Goal: Information Seeking & Learning: Learn about a topic

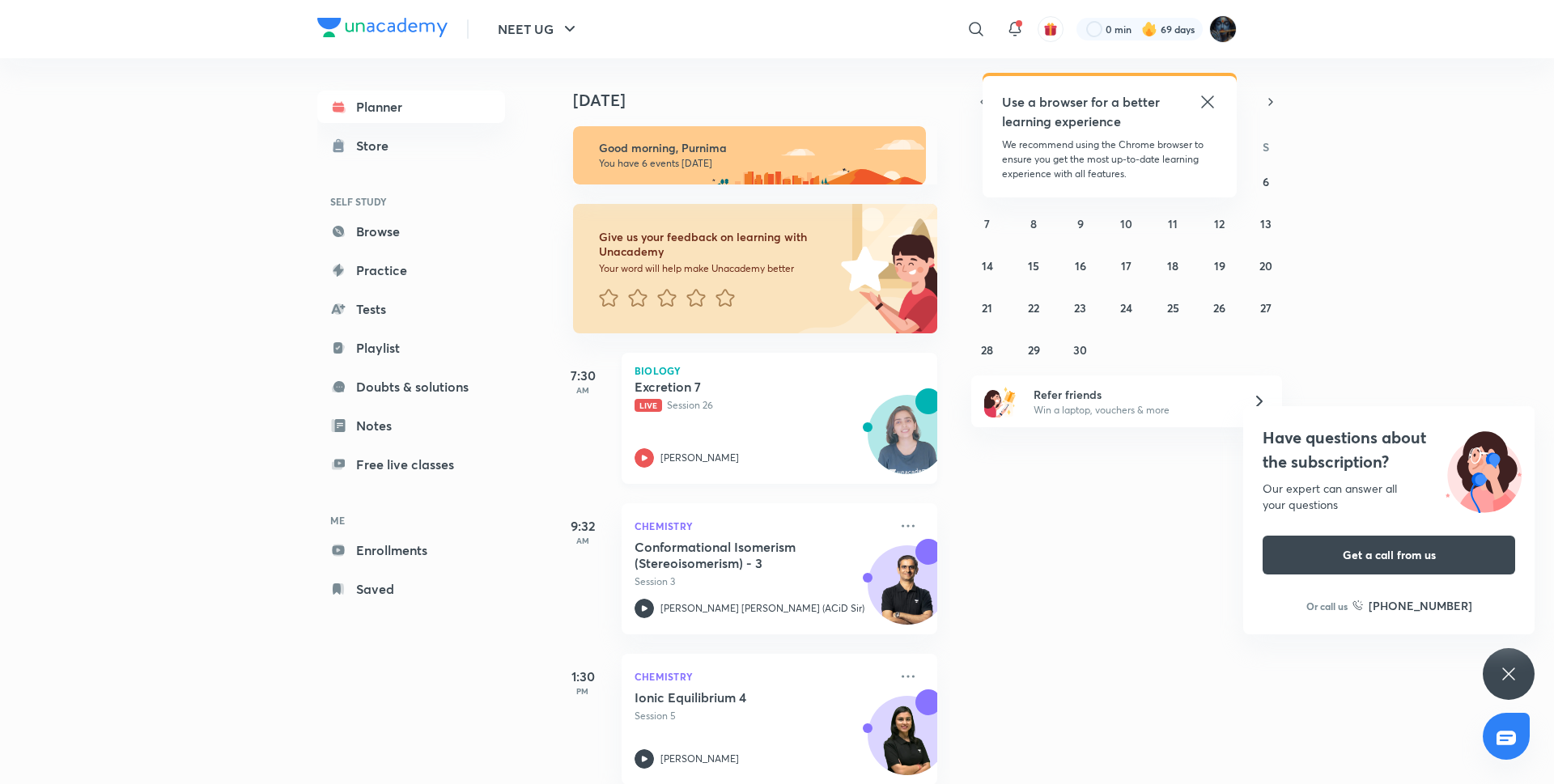
click at [654, 457] on div "[PERSON_NAME]" at bounding box center [762, 457] width 254 height 20
